Goal: Transaction & Acquisition: Purchase product/service

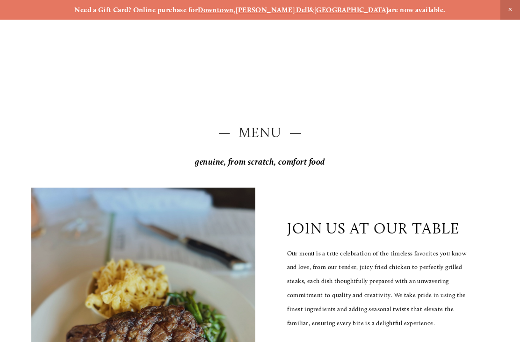
scroll to position [-4, 0]
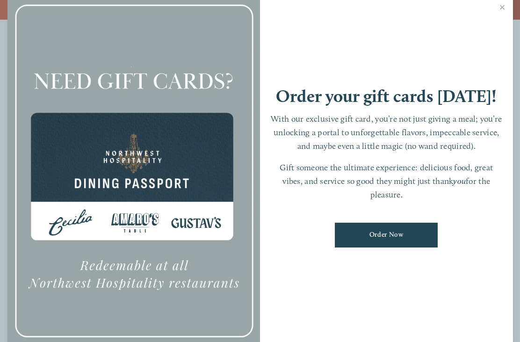
click at [423, 233] on link "Order Now" at bounding box center [386, 234] width 103 height 25
click at [505, 16] on link "Close" at bounding box center [502, 8] width 18 height 26
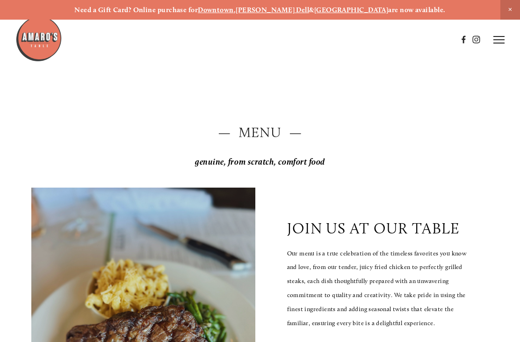
click at [497, 43] on line at bounding box center [498, 43] width 11 height 0
click at [373, 39] on span "Order Now" at bounding box center [370, 40] width 33 height 8
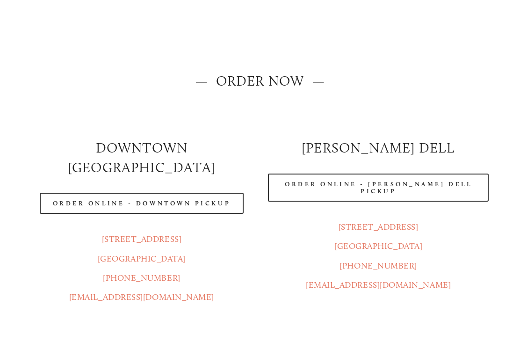
scroll to position [51, 0]
click at [51, 192] on link "Order Online - Downtown pickup" at bounding box center [142, 202] width 204 height 21
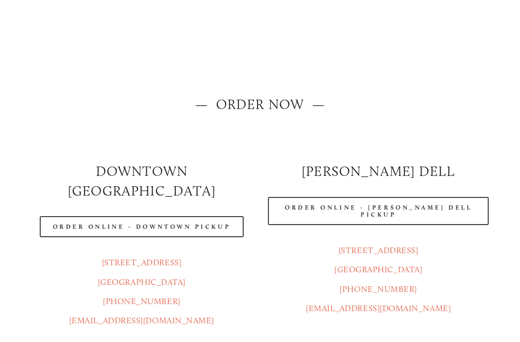
scroll to position [0, 0]
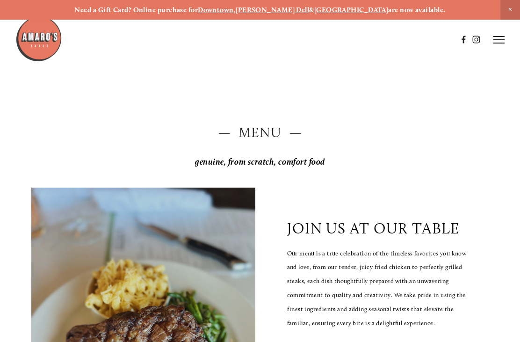
click at [496, 43] on line at bounding box center [498, 43] width 11 height 0
click at [335, 38] on span "Menu" at bounding box center [341, 40] width 17 height 8
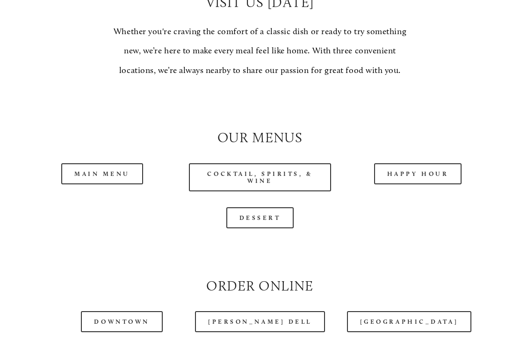
scroll to position [708, 0]
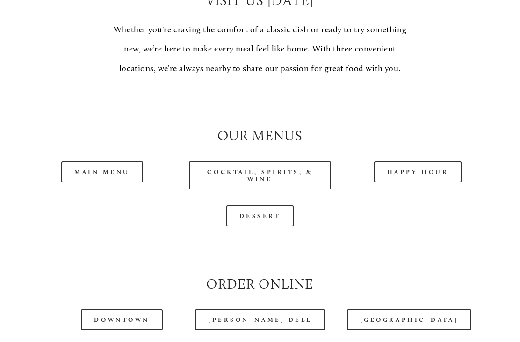
click at [87, 174] on link "Main Menu" at bounding box center [102, 172] width 82 height 21
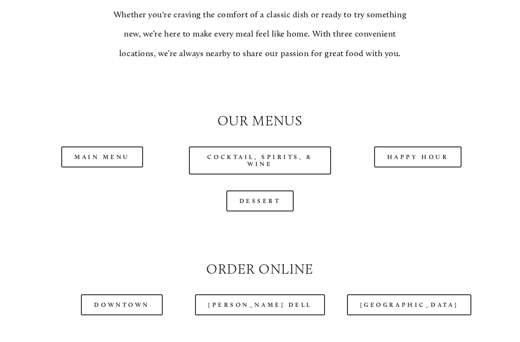
click at [429, 159] on link "Happy Hour" at bounding box center [418, 156] width 88 height 21
